Goal: Information Seeking & Learning: Understand process/instructions

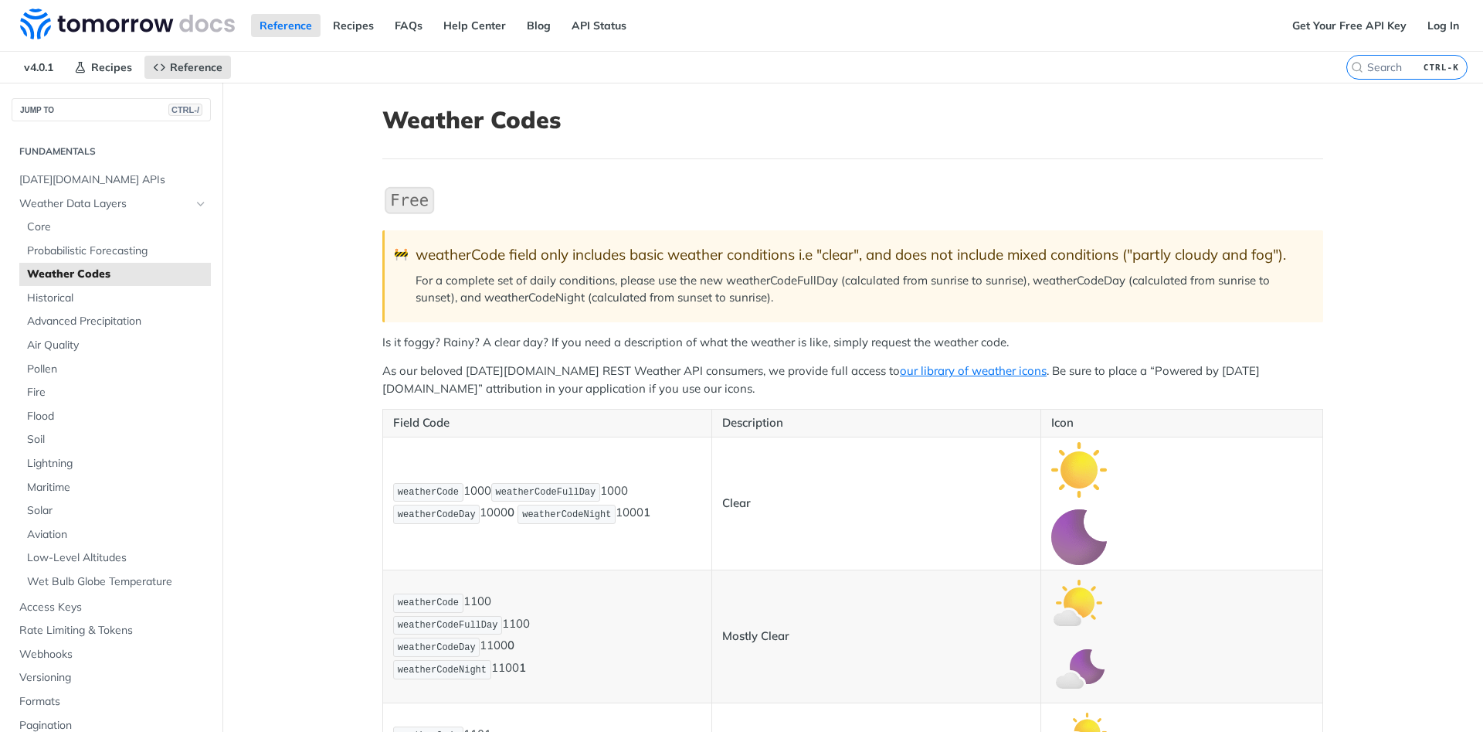
scroll to position [93, 0]
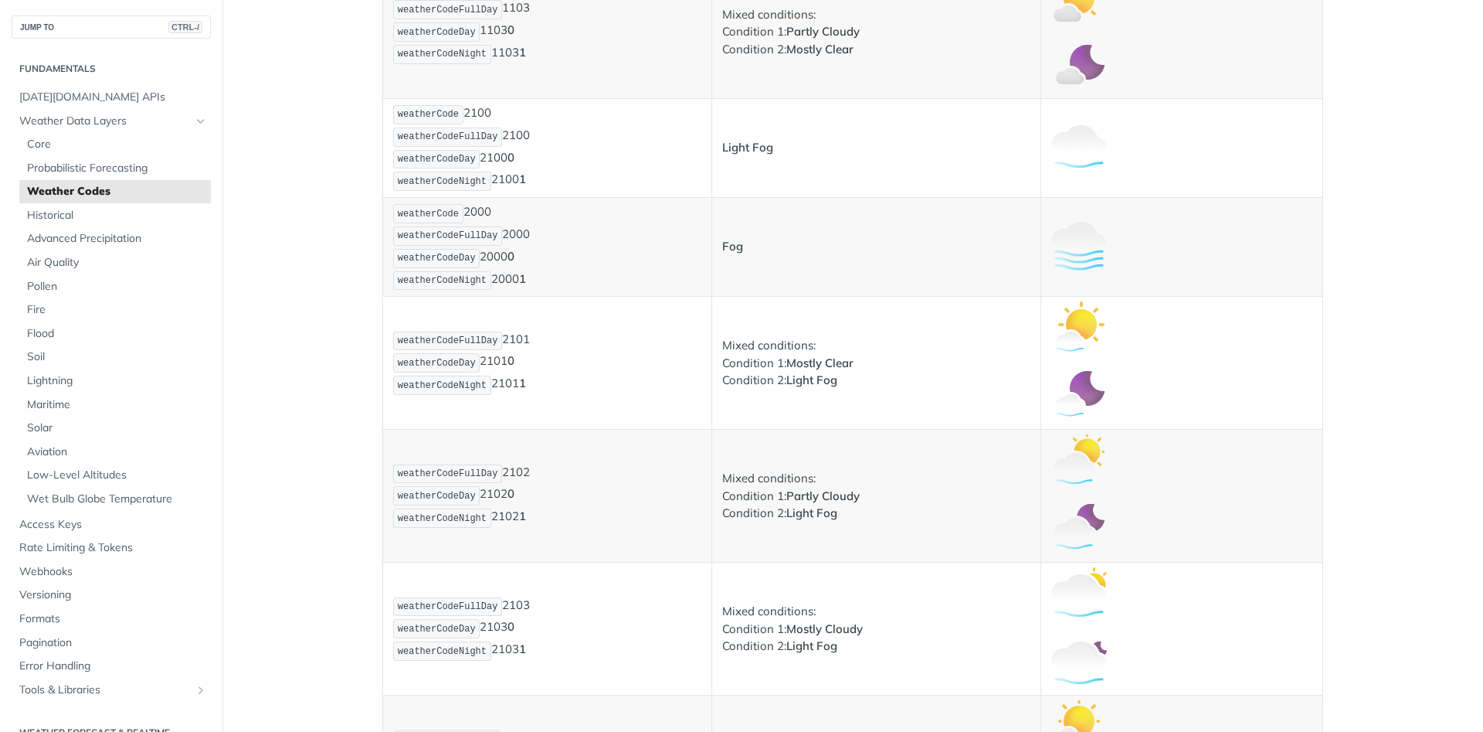
scroll to position [1205, 0]
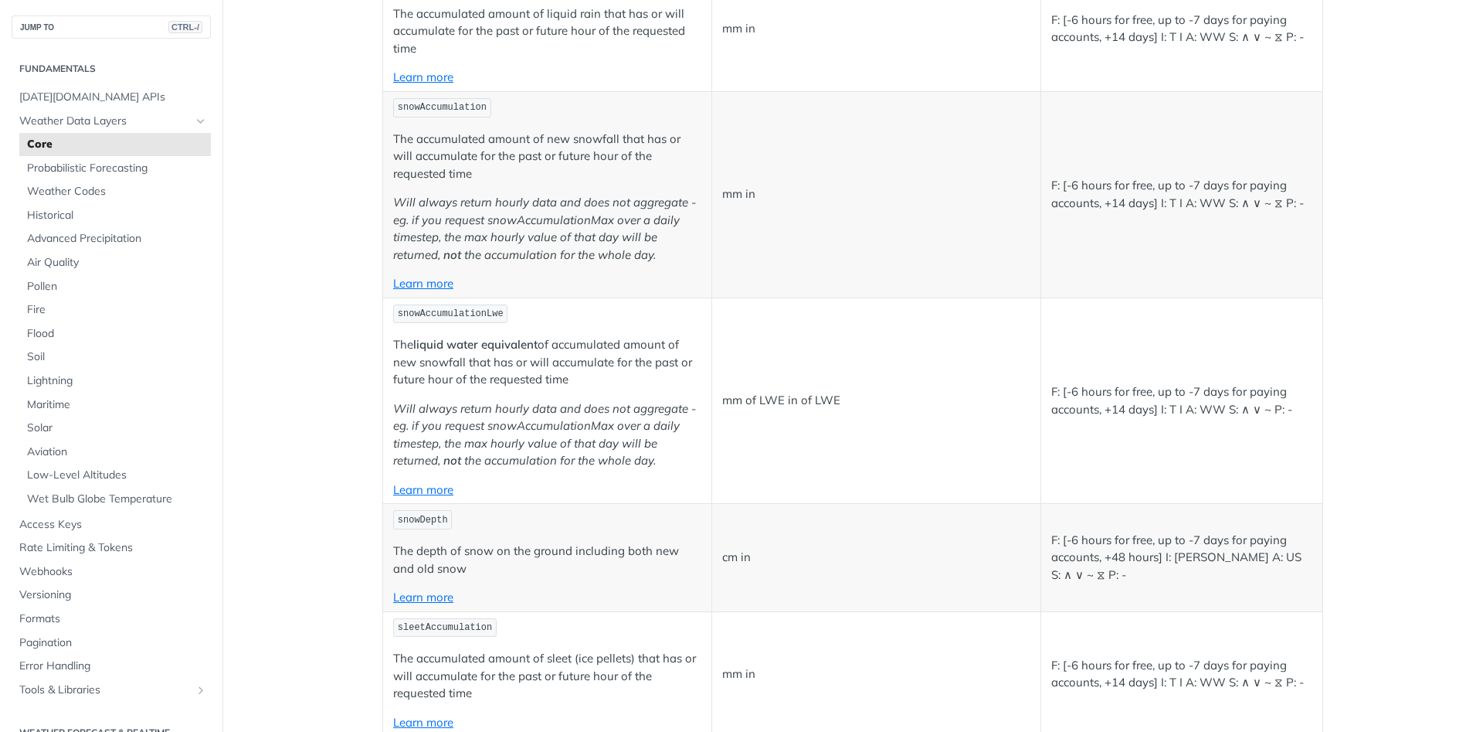
scroll to position [4339, 0]
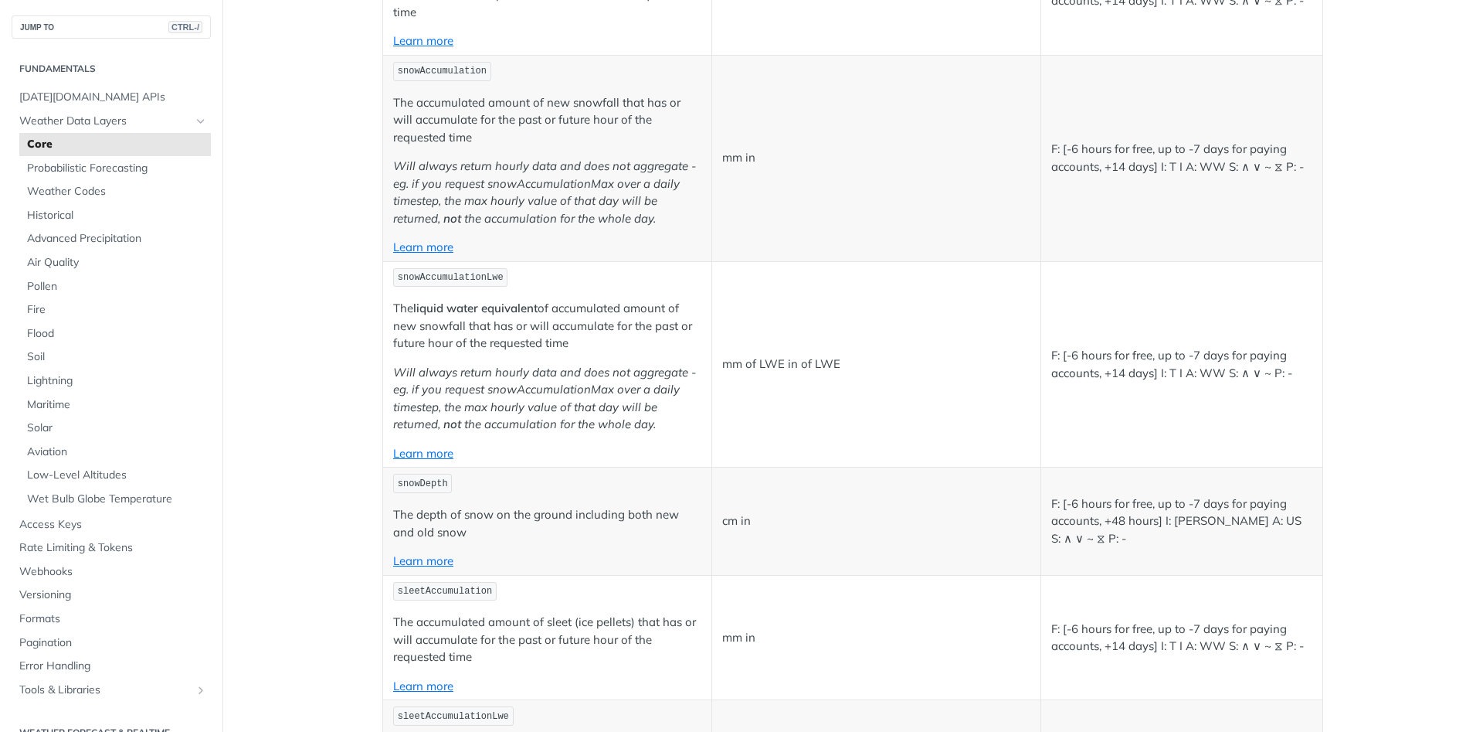
click at [338, 367] on main "JUMP TO CTRL-/ Fundamentals [DATE][DOMAIN_NAME] APIs Weather Data Layers Core P…" at bounding box center [741, 142] width 1483 height 8796
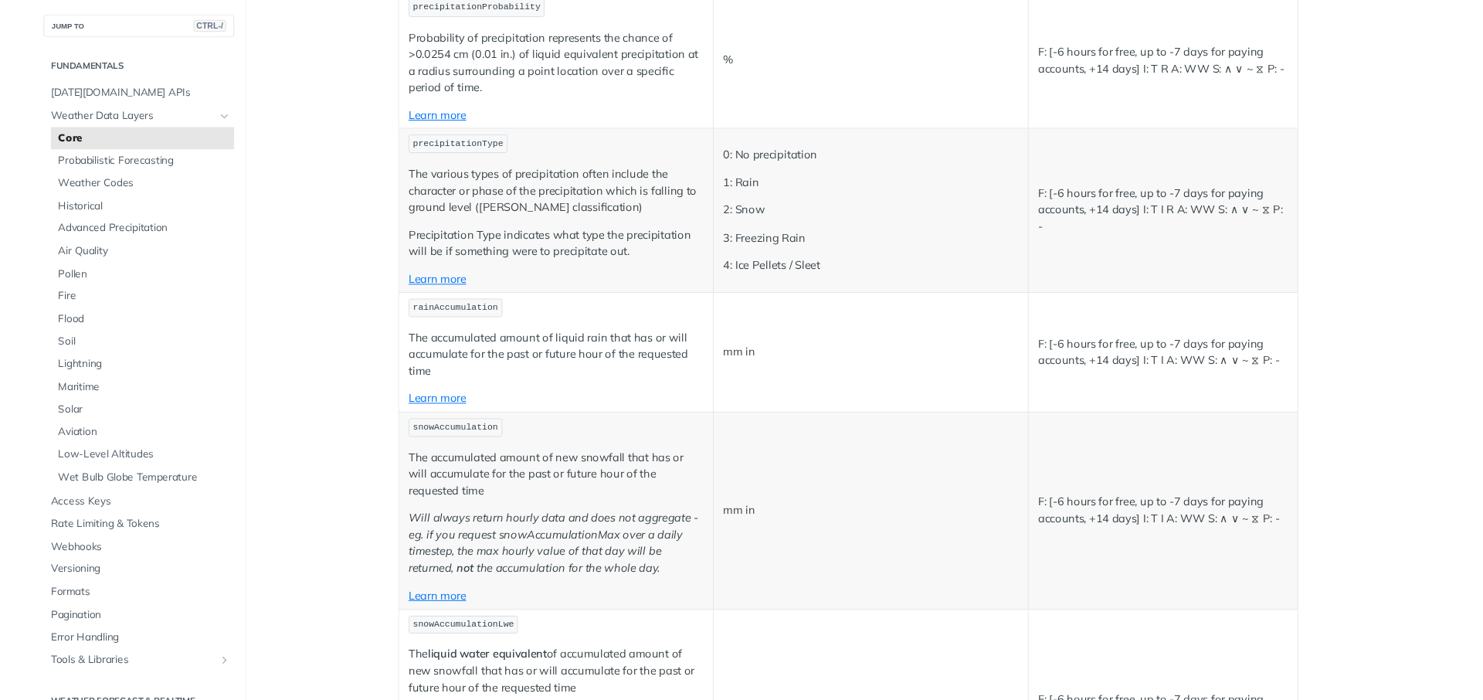
scroll to position [3782, 0]
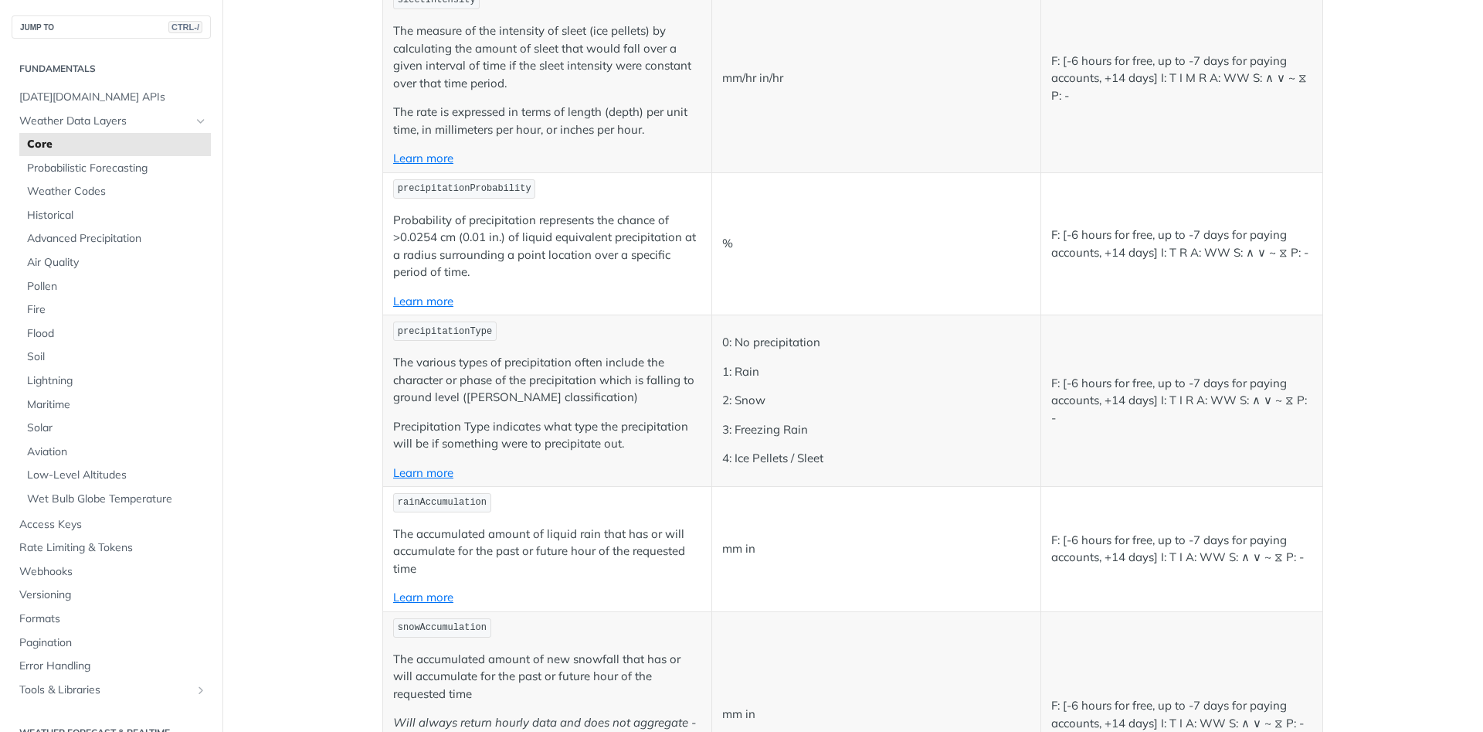
click at [340, 305] on main "JUMP TO CTRL-/ Fundamentals [DATE][DOMAIN_NAME] APIs Weather Data Layers Core P…" at bounding box center [741, 698] width 1483 height 8796
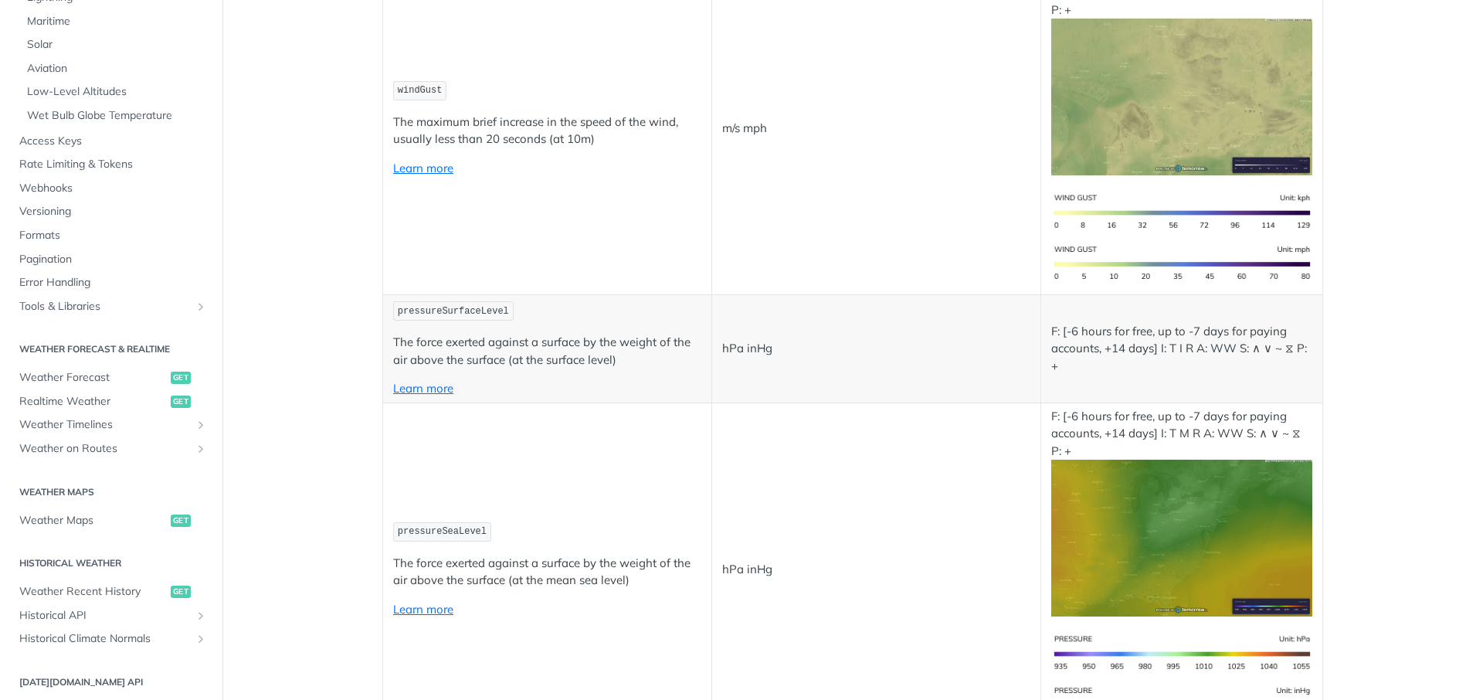
scroll to position [2094, 0]
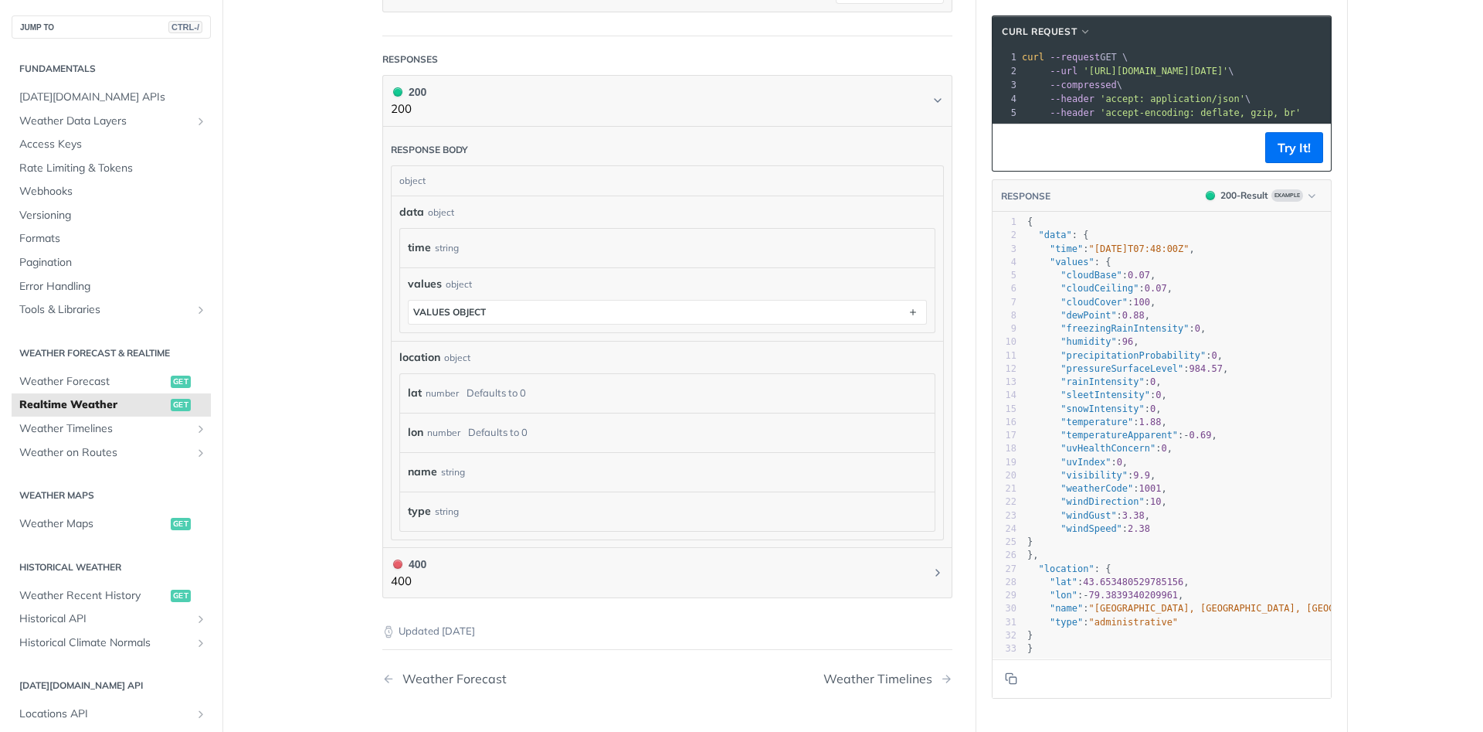
scroll to position [649, 0]
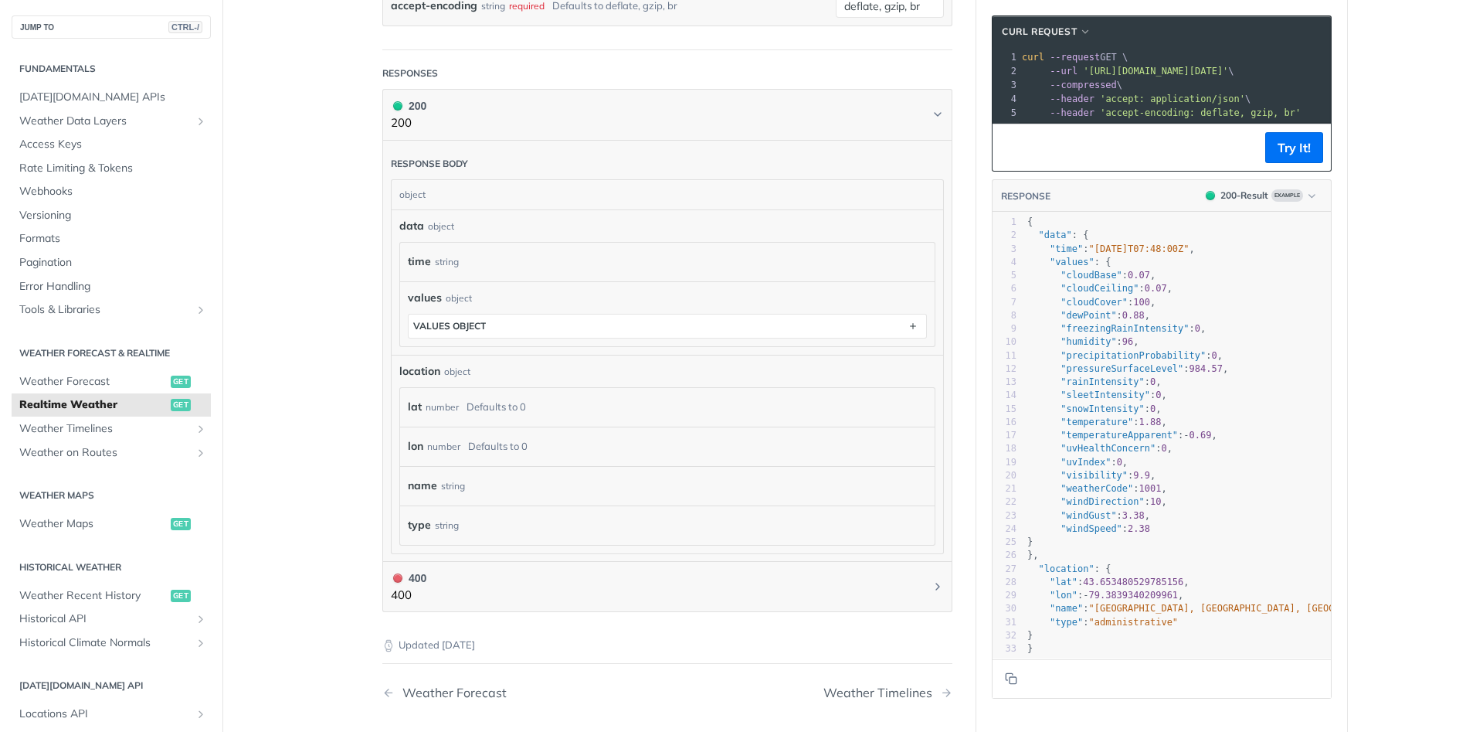
click at [490, 265] on div "time string" at bounding box center [660, 261] width 504 height 23
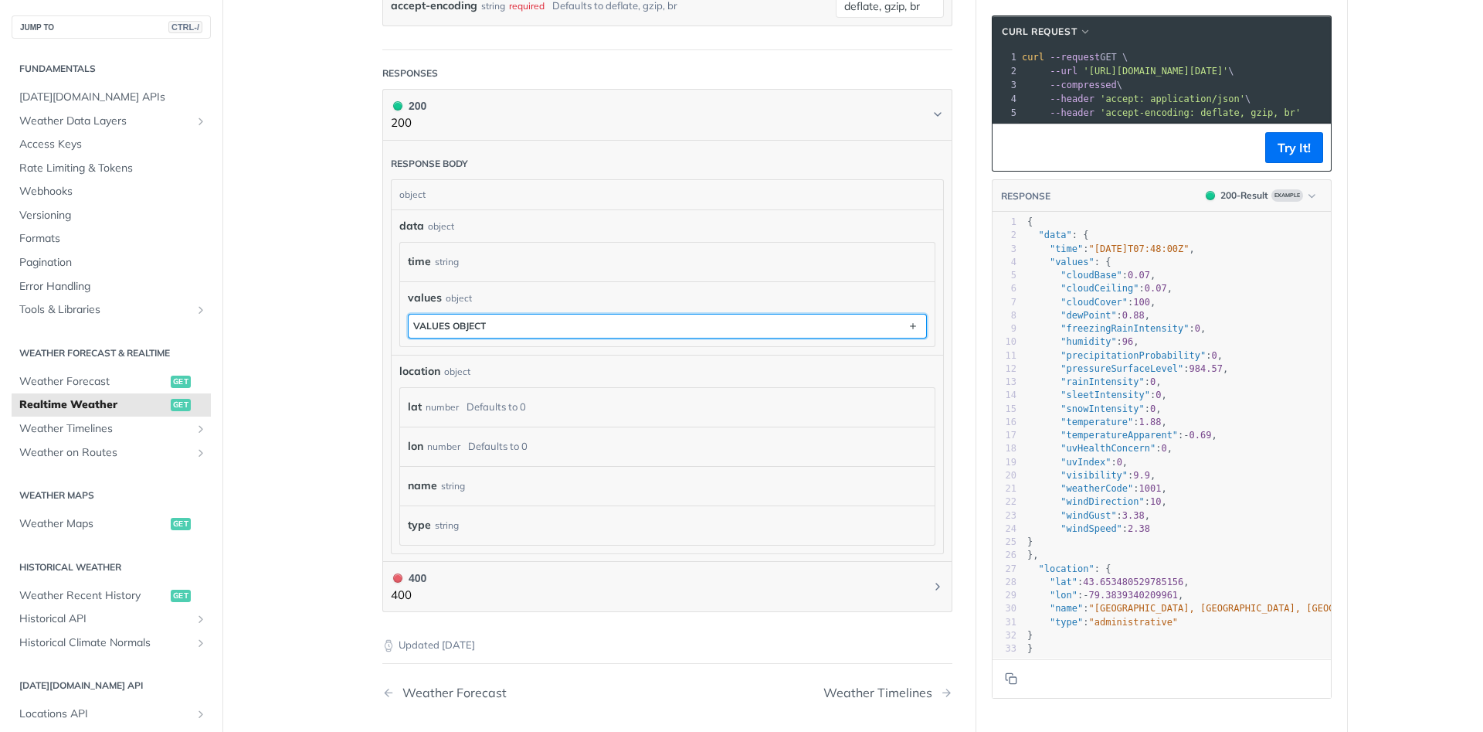
click at [523, 318] on button "values object" at bounding box center [668, 325] width 518 height 23
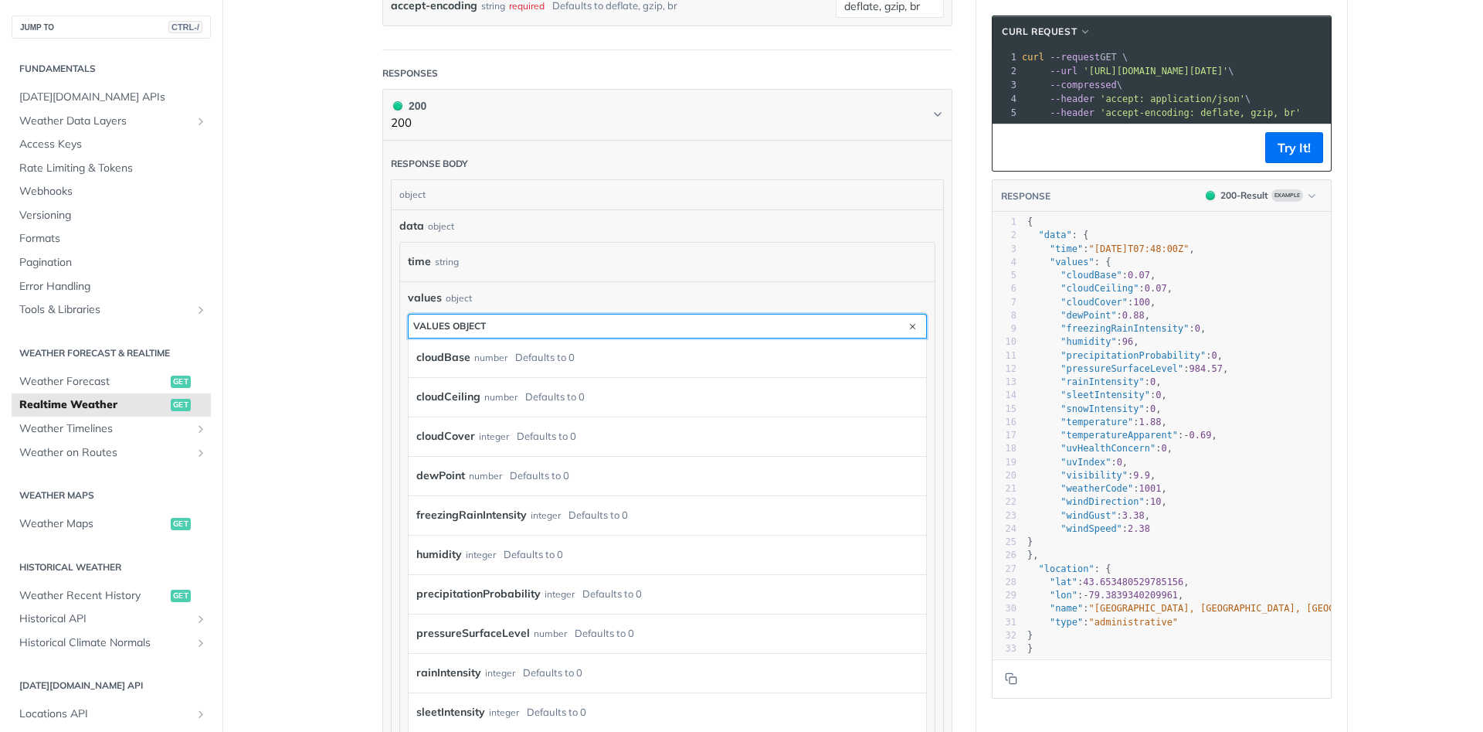
click at [523, 318] on button "values object" at bounding box center [668, 325] width 518 height 23
